Goal: Task Accomplishment & Management: Use online tool/utility

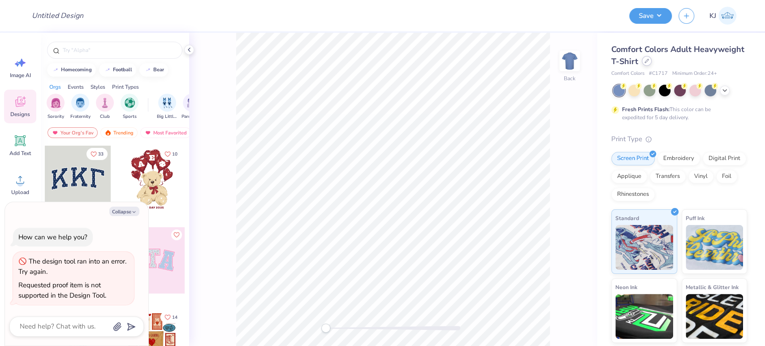
click at [651, 61] on div at bounding box center [646, 61] width 10 height 10
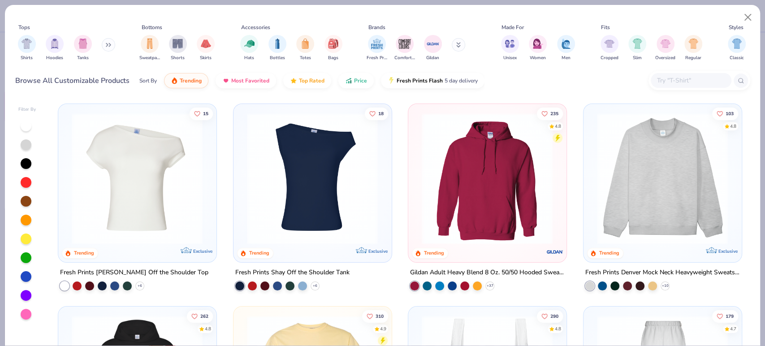
type textarea "x"
click at [693, 82] on input "text" at bounding box center [690, 80] width 69 height 10
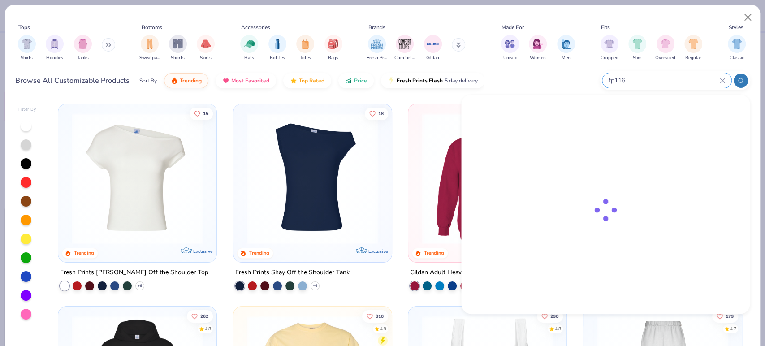
type input "fp116"
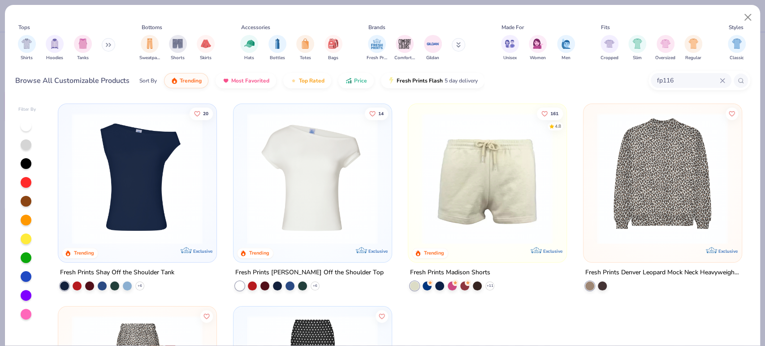
click at [156, 171] on img at bounding box center [137, 178] width 140 height 131
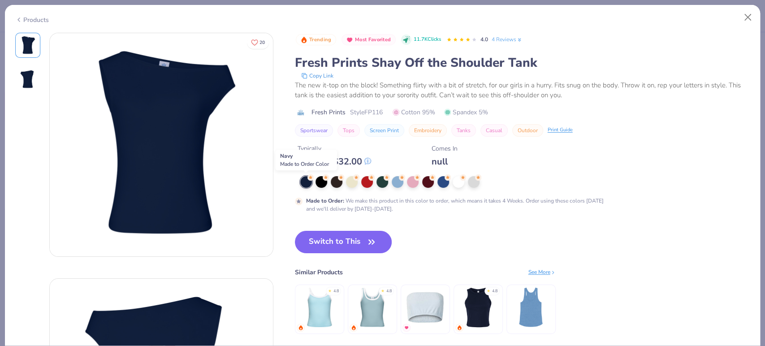
click at [303, 185] on div at bounding box center [306, 182] width 12 height 12
click at [317, 234] on button "Switch to This" at bounding box center [343, 242] width 97 height 22
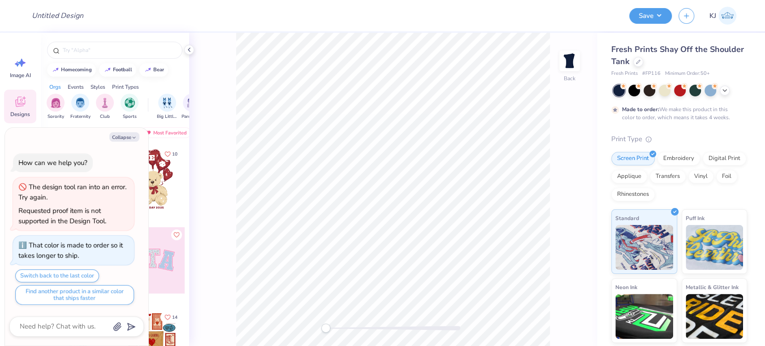
type textarea "x"
